Goal: Book appointment/travel/reservation

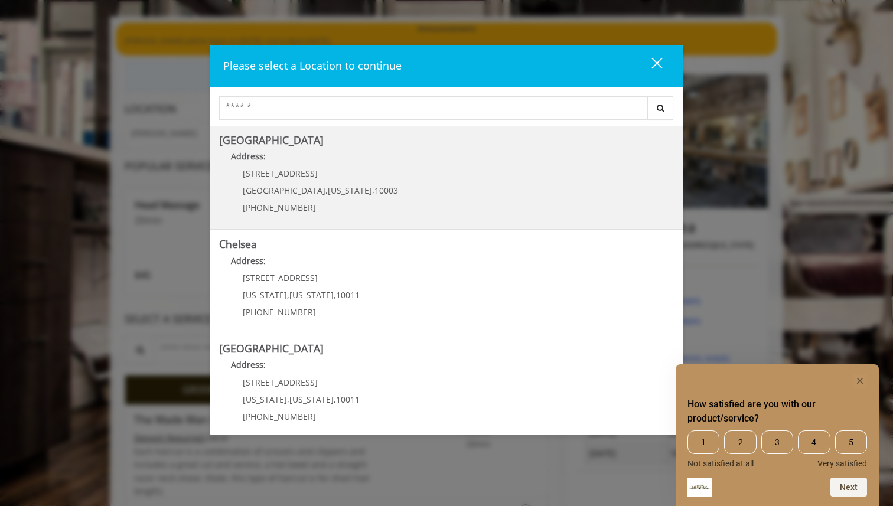
click at [491, 172] on Village "[GEOGRAPHIC_DATA] Address: [STREET_ADDRESS][US_STATE] (212) 598-1840" at bounding box center [446, 178] width 455 height 86
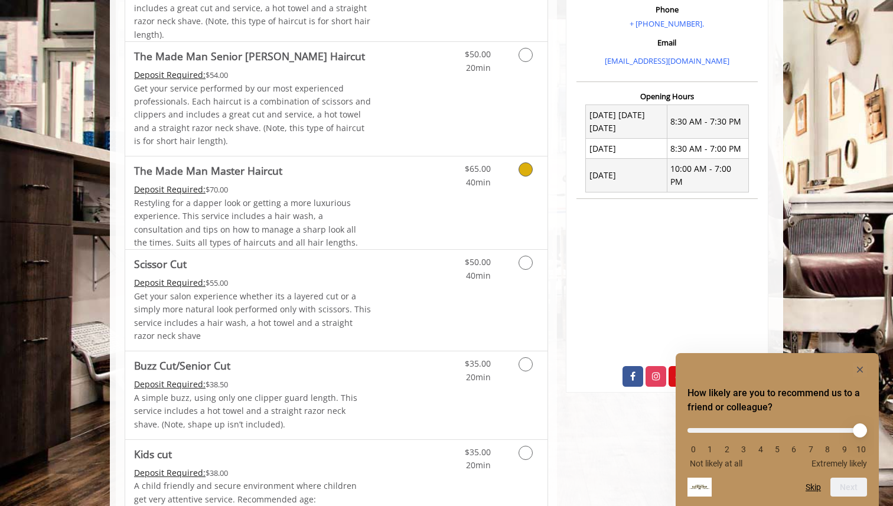
scroll to position [386, 0]
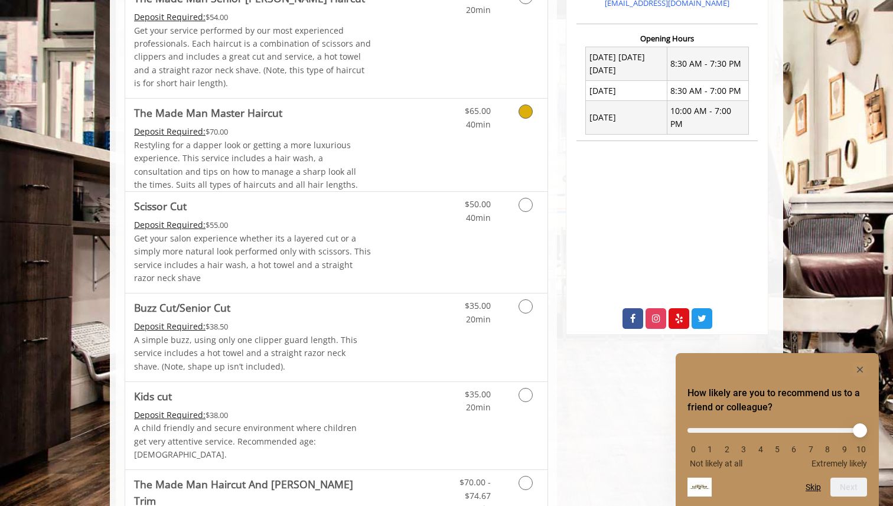
click at [251, 128] on div "Deposit Required: $70.00" at bounding box center [252, 131] width 237 height 13
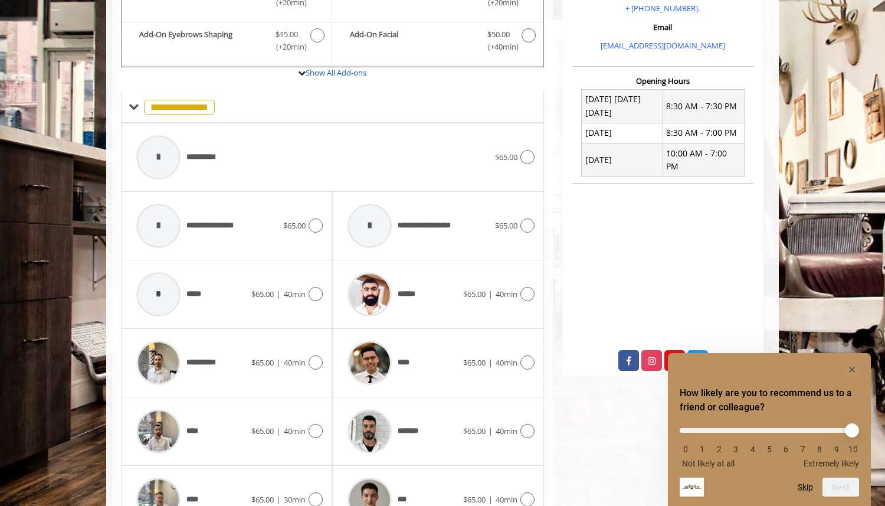
scroll to position [390, 0]
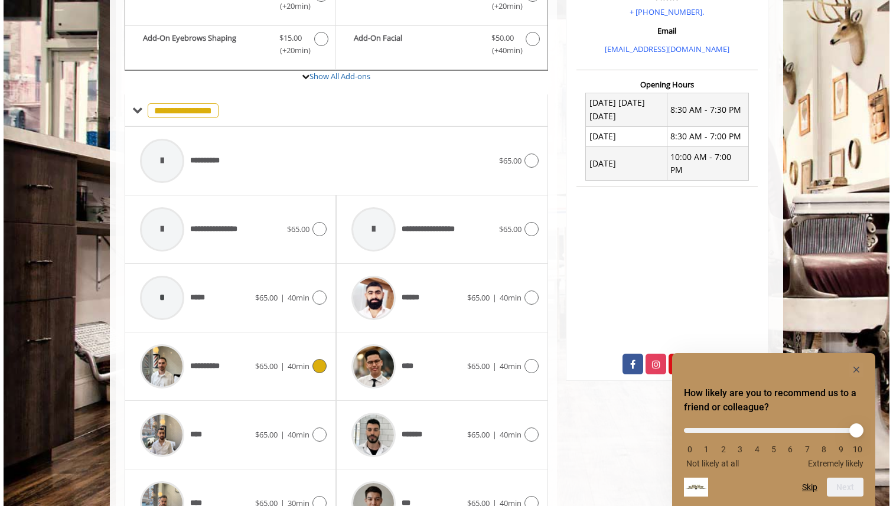
scroll to position [74, 0]
